Goal: Task Accomplishment & Management: Manage account settings

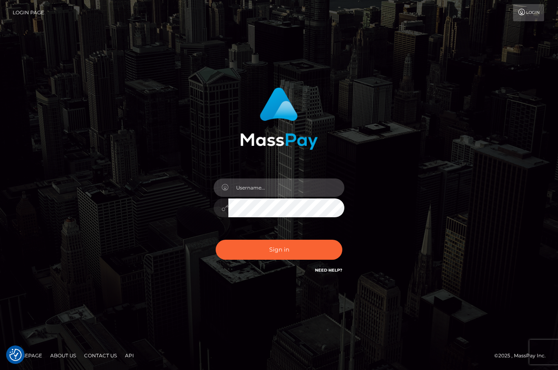
click at [252, 197] on input "text" at bounding box center [287, 188] width 116 height 18
type input "[EMAIL_ADDRESS][DOMAIN_NAME]"
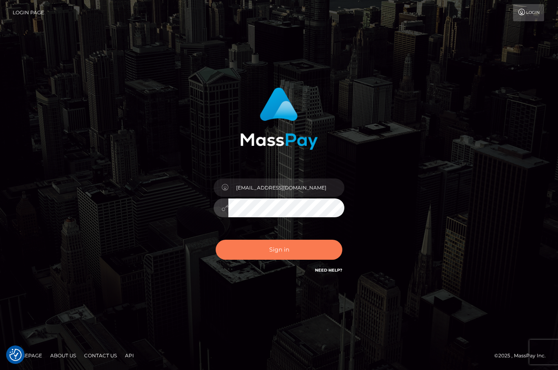
click at [287, 260] on button "Sign in" at bounding box center [279, 250] width 127 height 20
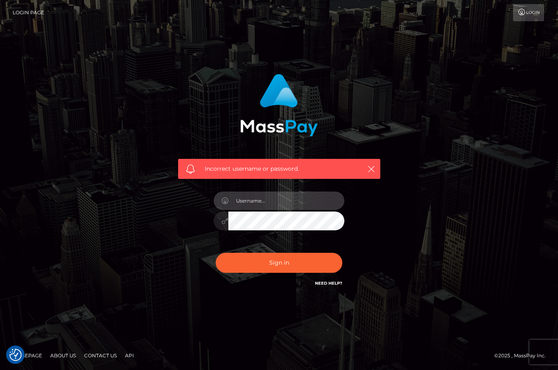
click at [240, 210] on input "text" at bounding box center [287, 201] width 116 height 18
type input "[EMAIL_ADDRESS][DOMAIN_NAME]"
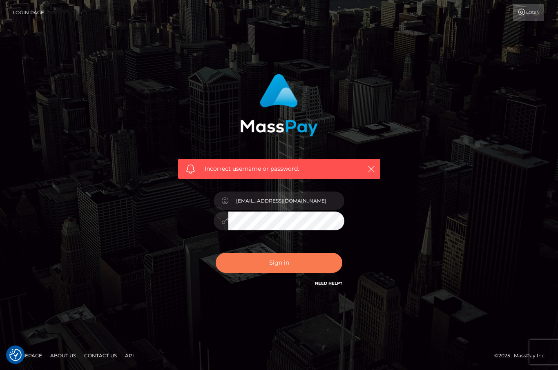
click at [278, 273] on button "Sign in" at bounding box center [279, 263] width 127 height 20
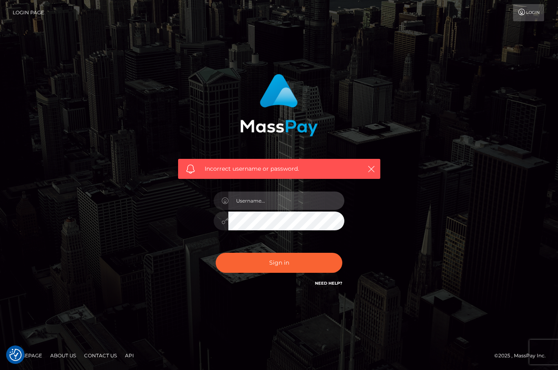
click at [239, 210] on input "text" at bounding box center [287, 201] width 116 height 18
type input "C"
type input "[EMAIL_ADDRESS][DOMAIN_NAME]"
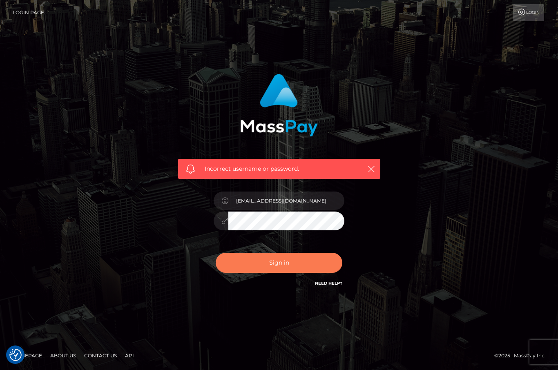
click at [277, 273] on button "Sign in" at bounding box center [279, 263] width 127 height 20
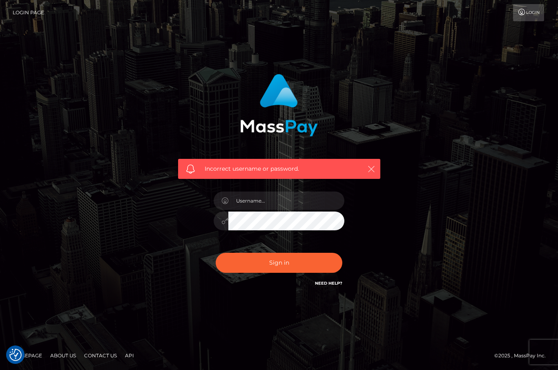
click at [373, 173] on icon "button" at bounding box center [372, 169] width 8 height 8
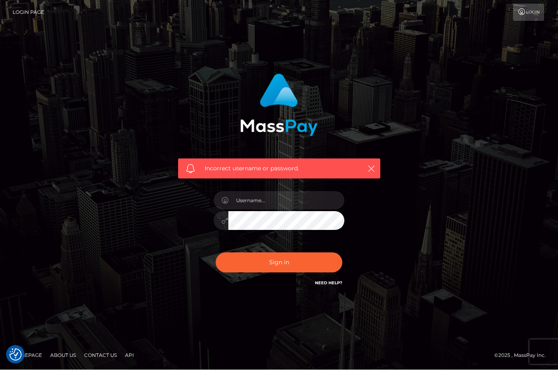
scroll to position [9, 0]
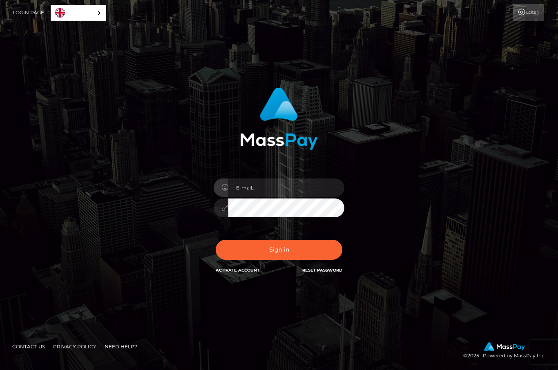
scroll to position [92, 0]
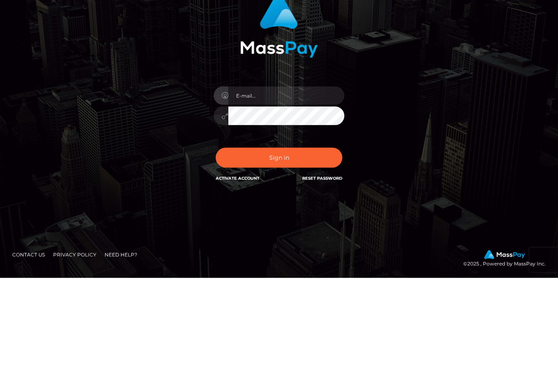
click at [239, 179] on input "email" at bounding box center [287, 188] width 116 height 18
type input "[EMAIL_ADDRESS][DOMAIN_NAME]"
click at [239, 127] on div "In order to protect your account, we're utilizing the help of a captcha service…" at bounding box center [279, 181] width 215 height 200
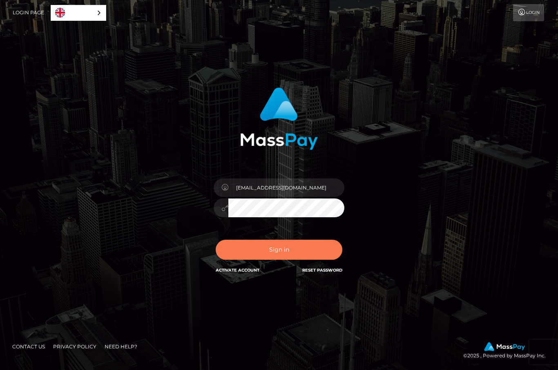
click at [285, 240] on button "Sign in" at bounding box center [279, 250] width 127 height 20
